Goal: Navigation & Orientation: Find specific page/section

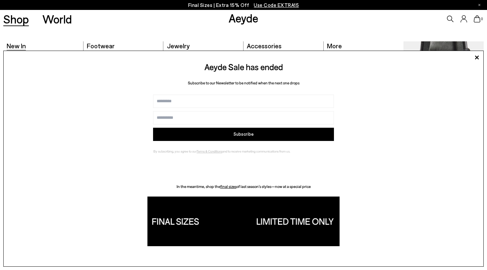
click at [13, 45] on span "New In" at bounding box center [16, 46] width 19 height 8
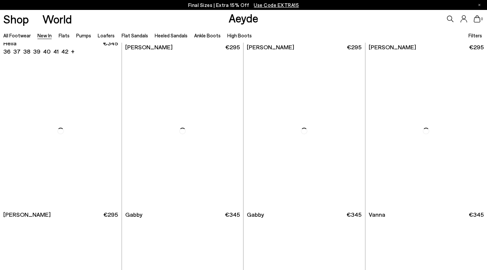
scroll to position [827, 0]
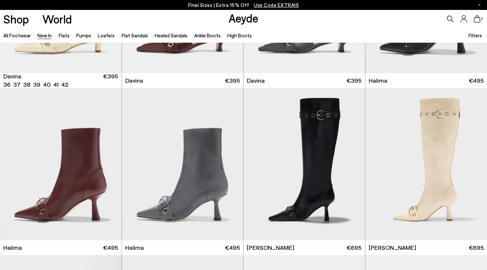
scroll to position [2135, 0]
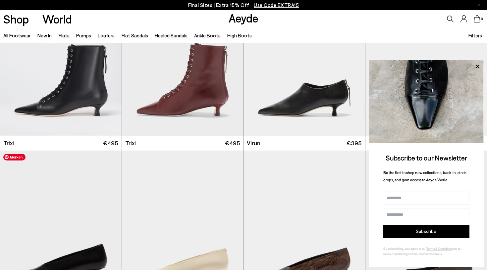
scroll to position [2541, 0]
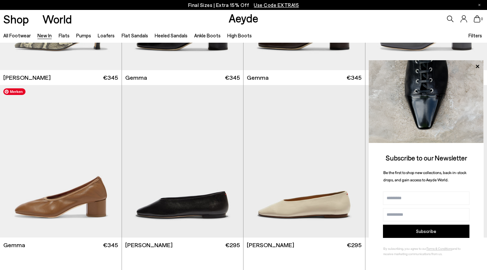
scroll to position [3913, 0]
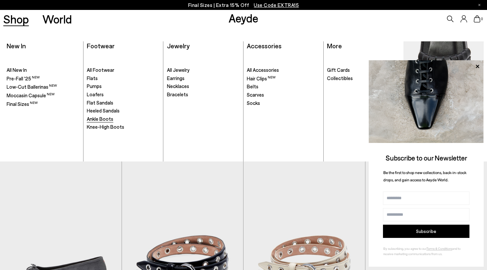
click at [104, 121] on span "Ankle Boots" at bounding box center [100, 119] width 27 height 6
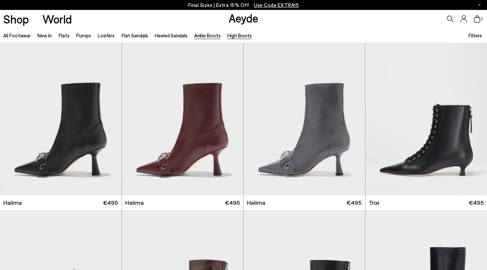
click at [227, 35] on link "High Boots" at bounding box center [239, 35] width 25 height 6
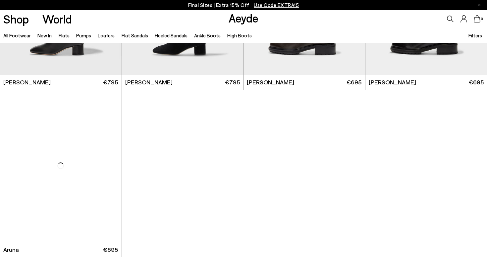
scroll to position [294, 0]
